Goal: Find specific page/section: Find specific page/section

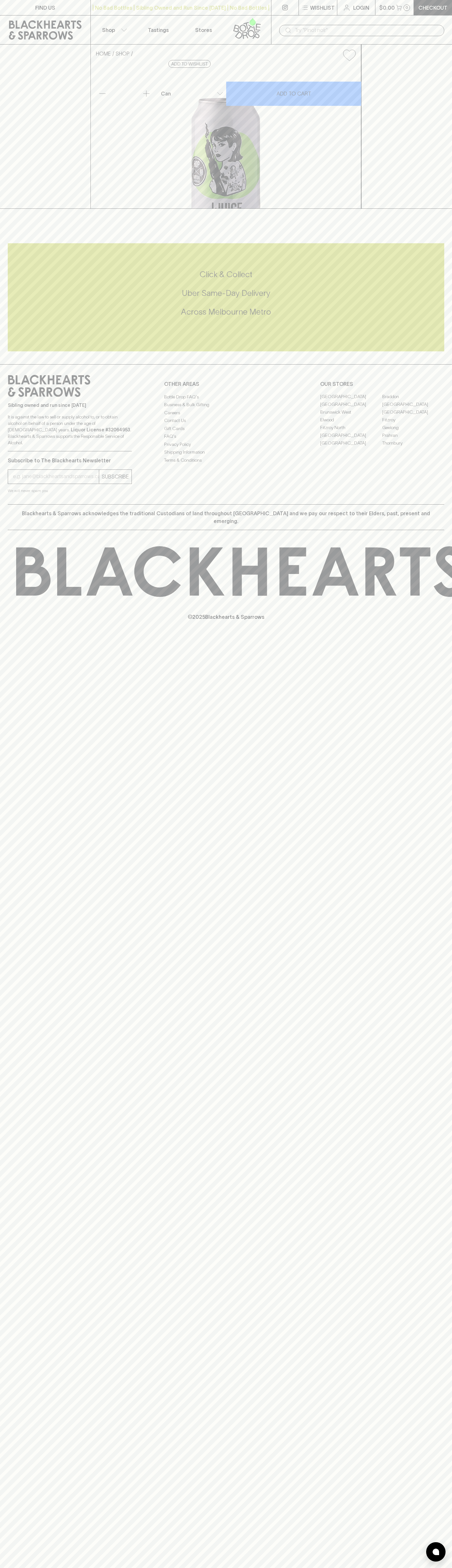
click at [35, 2] on link "FIND US" at bounding box center [45, 7] width 90 height 15
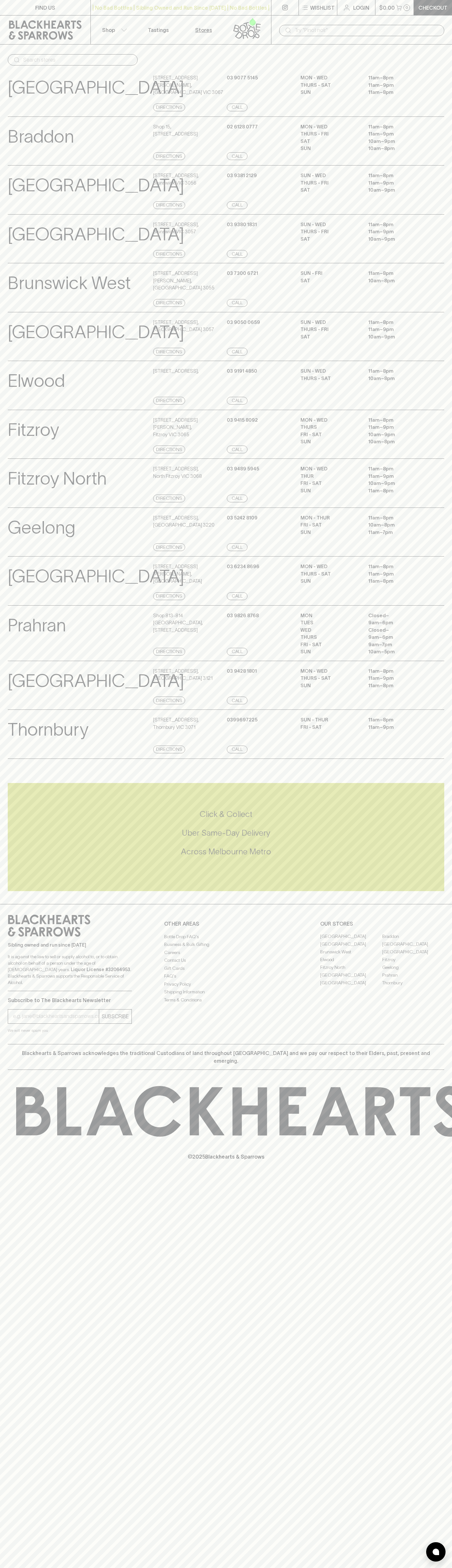
click at [431, 201] on div "SUN - WED 11am – 8pm THURS - FRI 11am – 9pm SAT 10am – 9pm" at bounding box center [372, 191] width 144 height 37
click at [250, 1567] on html "FIND US | No Bad Bottles | Sibling Owned and Run Since 2006 | No Bad Bottles | …" at bounding box center [226, 784] width 452 height 1568
click at [25, 158] on div "Braddon View Store Details" at bounding box center [80, 141] width 144 height 37
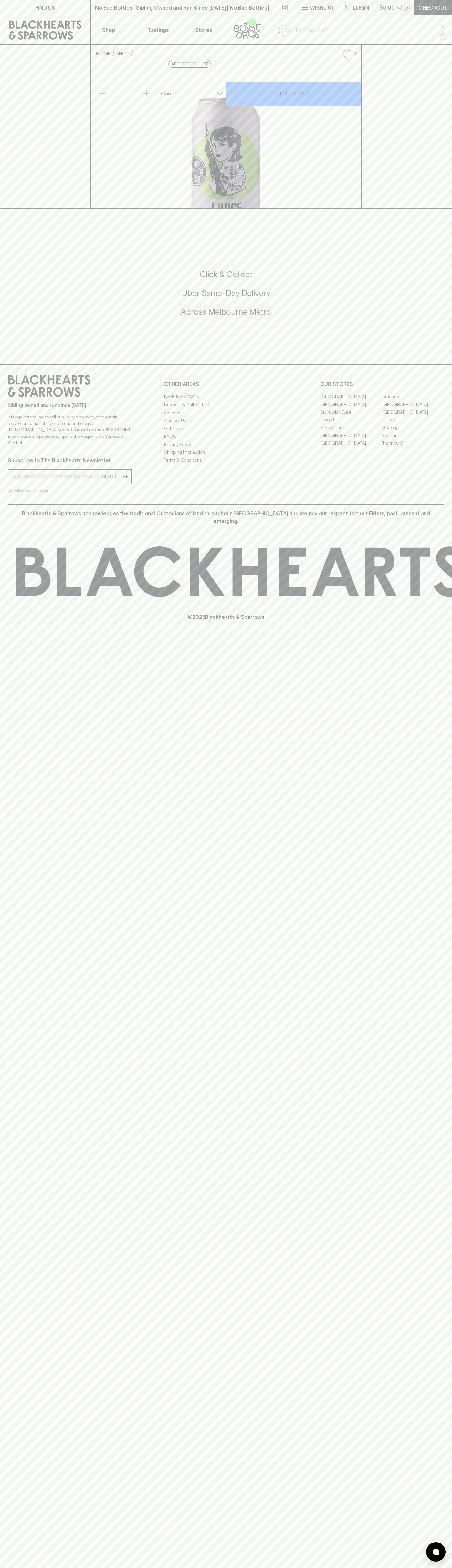
click at [413, 424] on link "Fitzroy" at bounding box center [413, 420] width 62 height 8
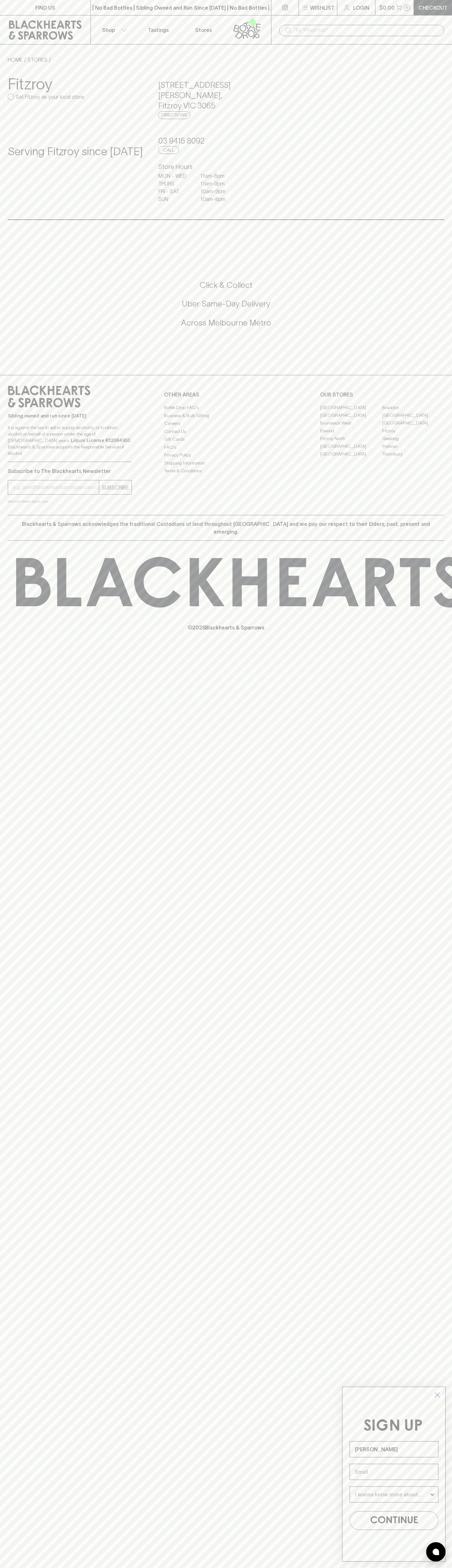
type input "[PERSON_NAME]"
